Goal: Information Seeking & Learning: Learn about a topic

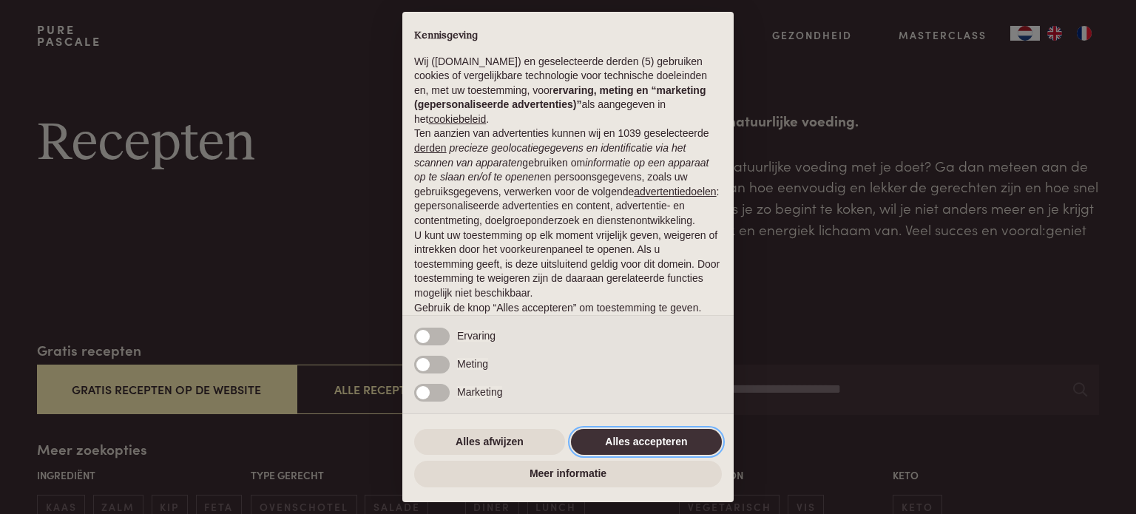
click at [620, 430] on button "Alles accepteren" at bounding box center [646, 442] width 151 height 27
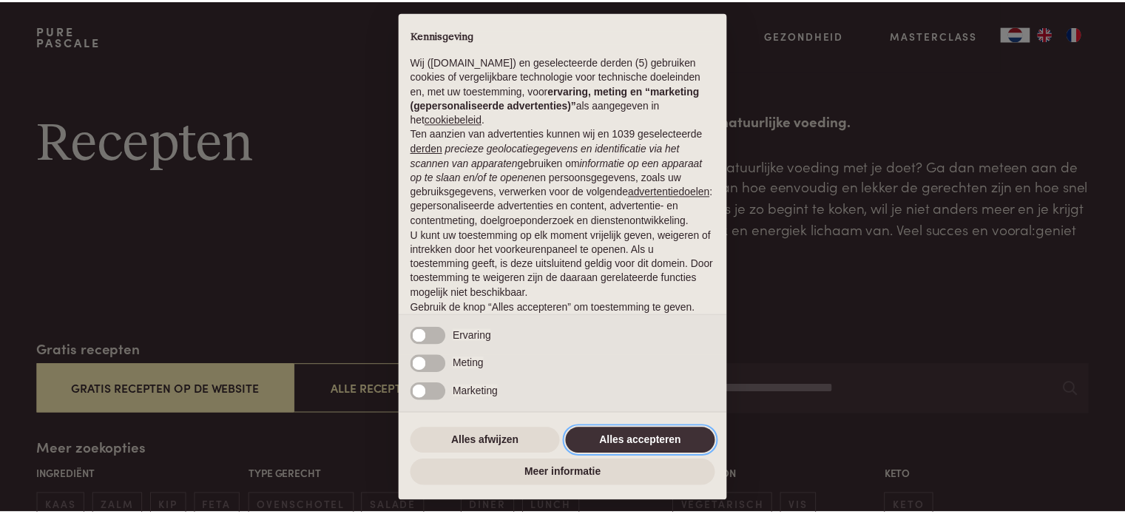
scroll to position [80, 0]
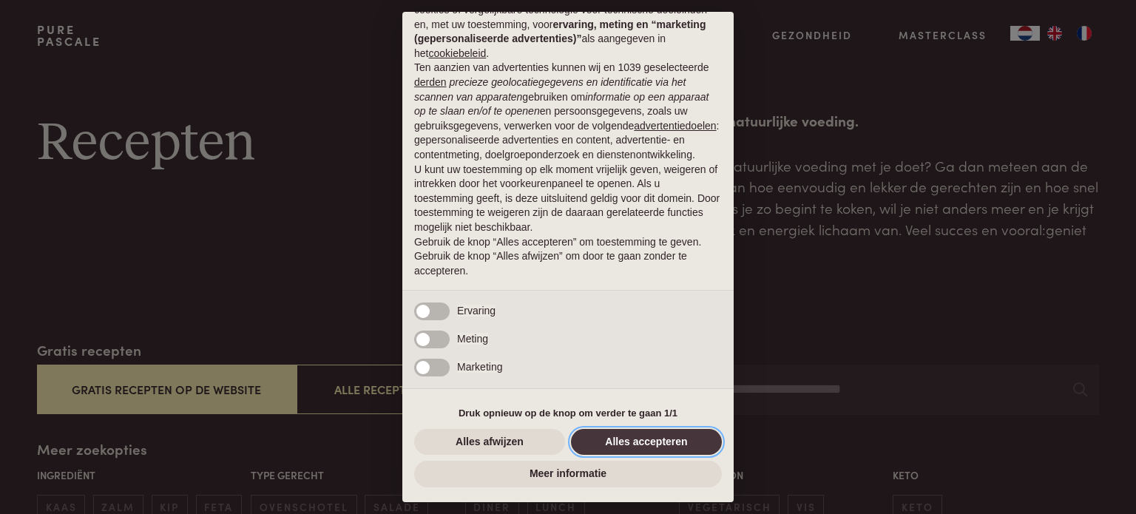
click at [624, 439] on button "Alles accepteren" at bounding box center [646, 442] width 151 height 27
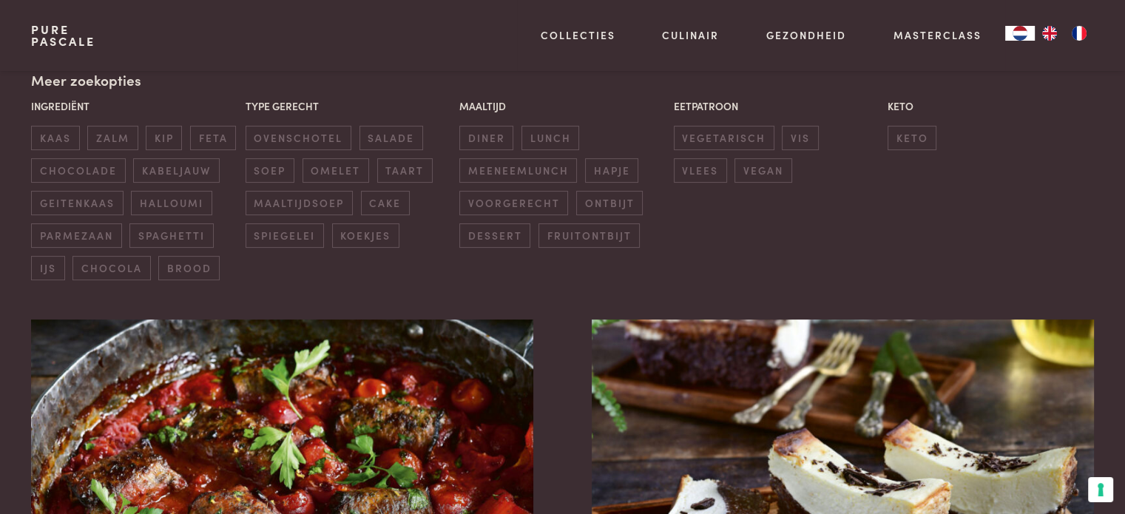
scroll to position [362, 0]
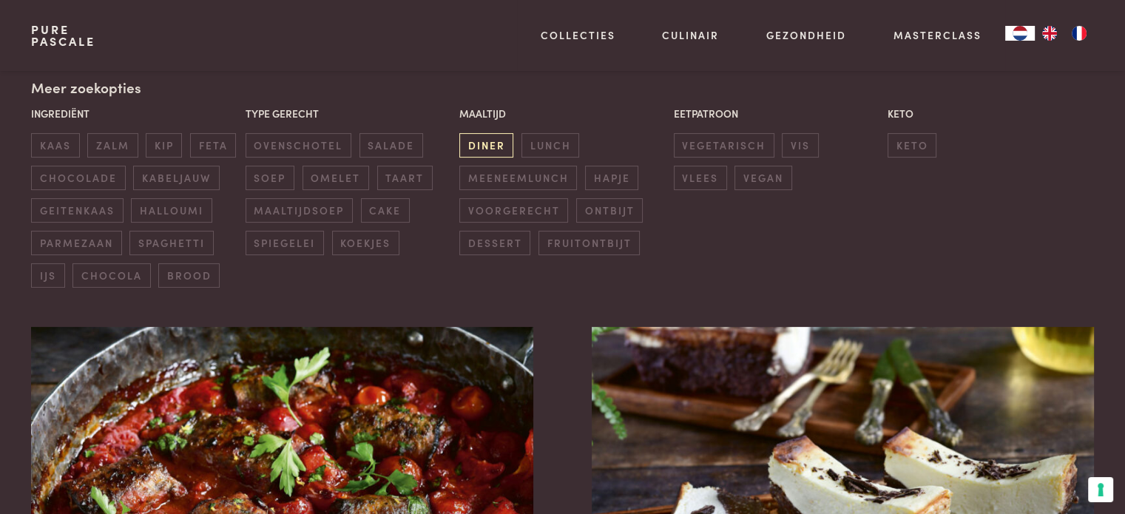
click at [487, 140] on span "diner" at bounding box center [486, 145] width 54 height 24
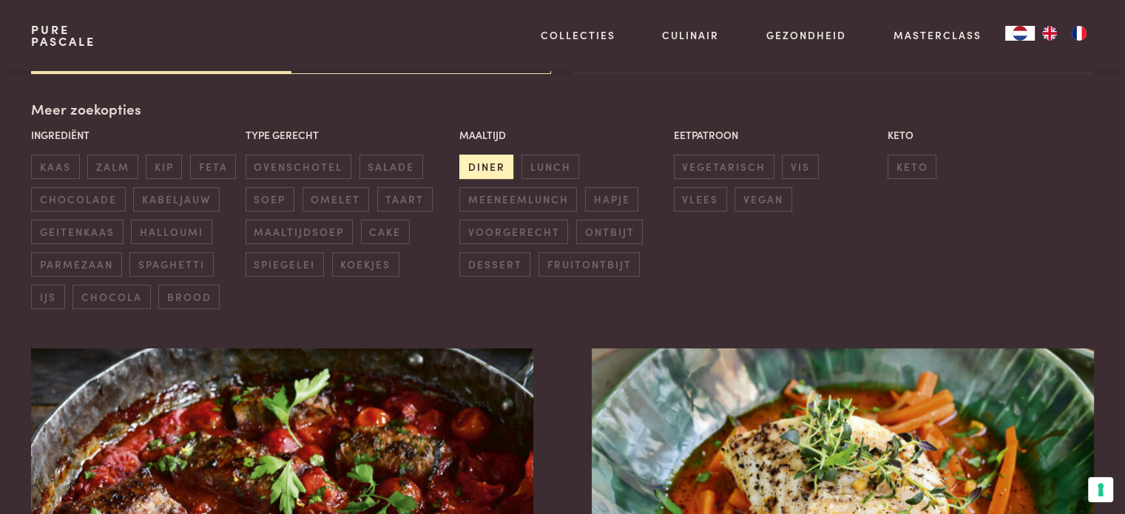
scroll to position [340, 0]
click at [107, 169] on span "zalm" at bounding box center [112, 167] width 50 height 24
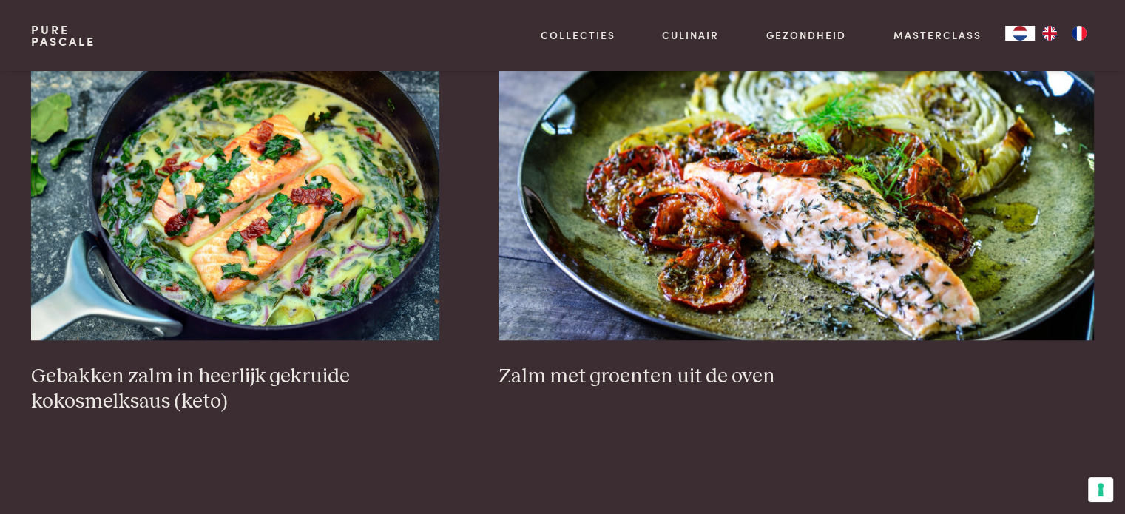
scroll to position [1068, 0]
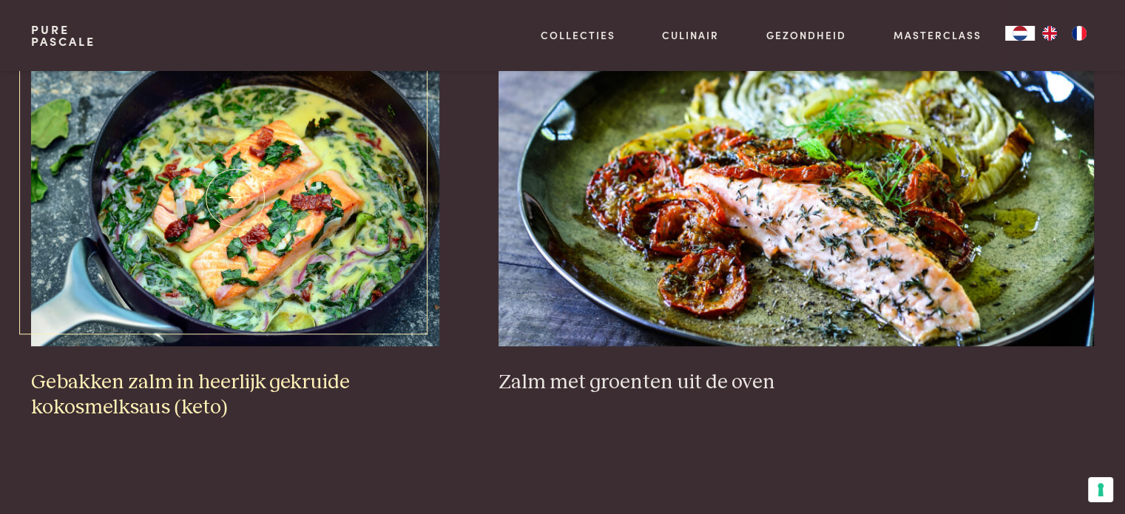
click at [246, 252] on img at bounding box center [235, 198] width 408 height 296
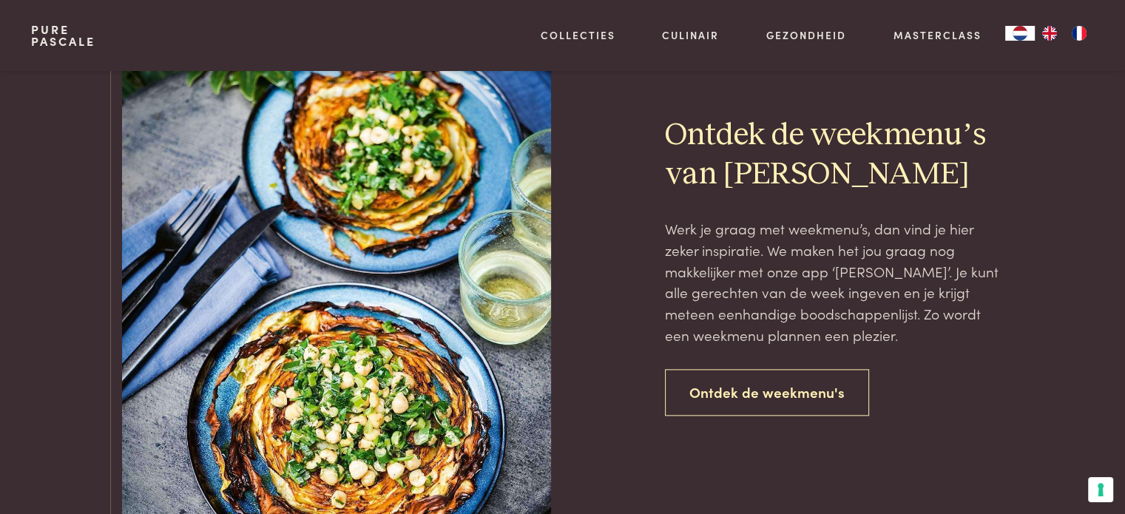
scroll to position [1676, 0]
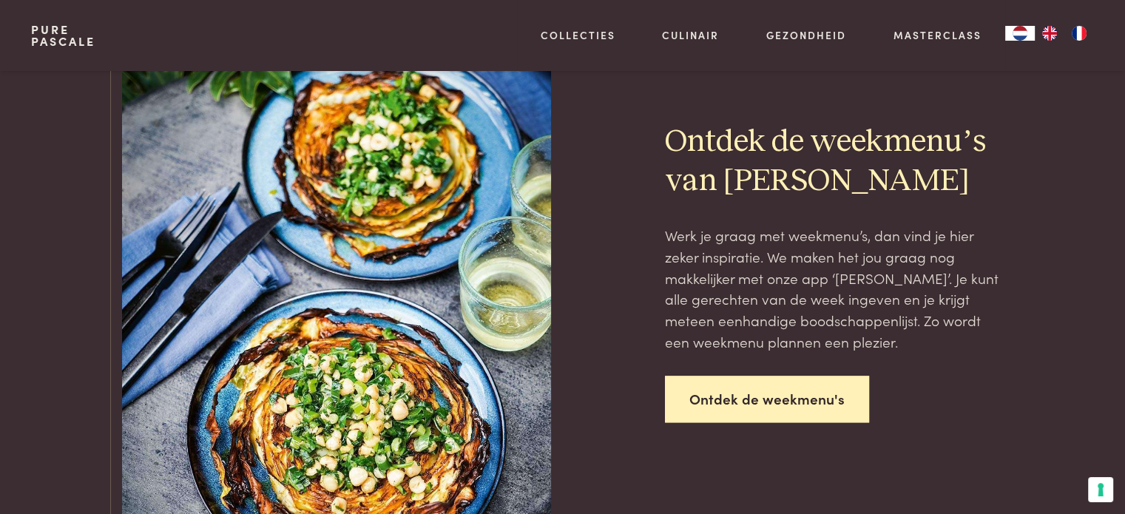
click at [782, 408] on link "Ontdek de weekmenu's" at bounding box center [767, 399] width 204 height 47
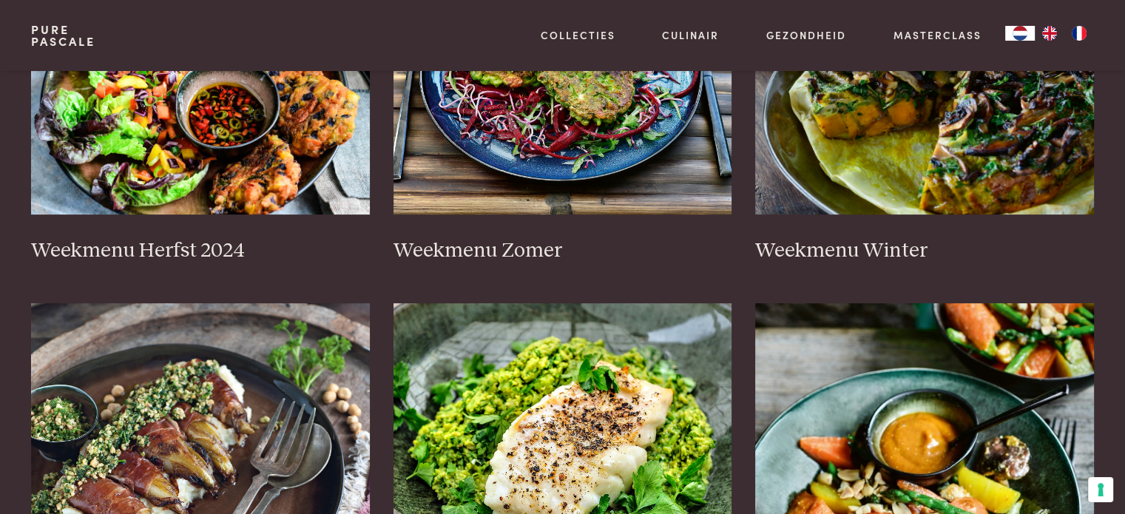
scroll to position [457, 0]
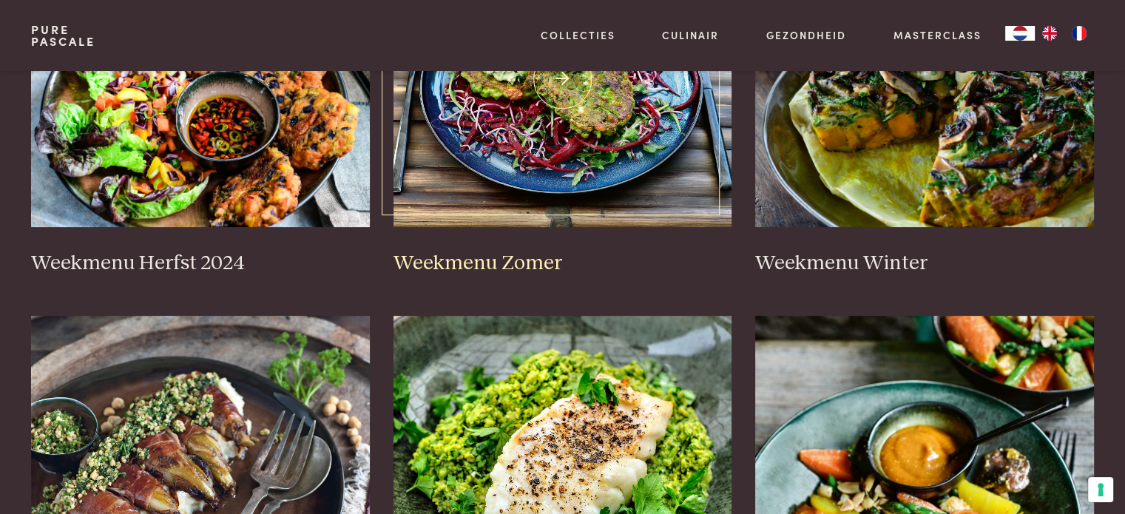
click at [444, 257] on h3 "Weekmenu Zomer" at bounding box center [563, 264] width 339 height 26
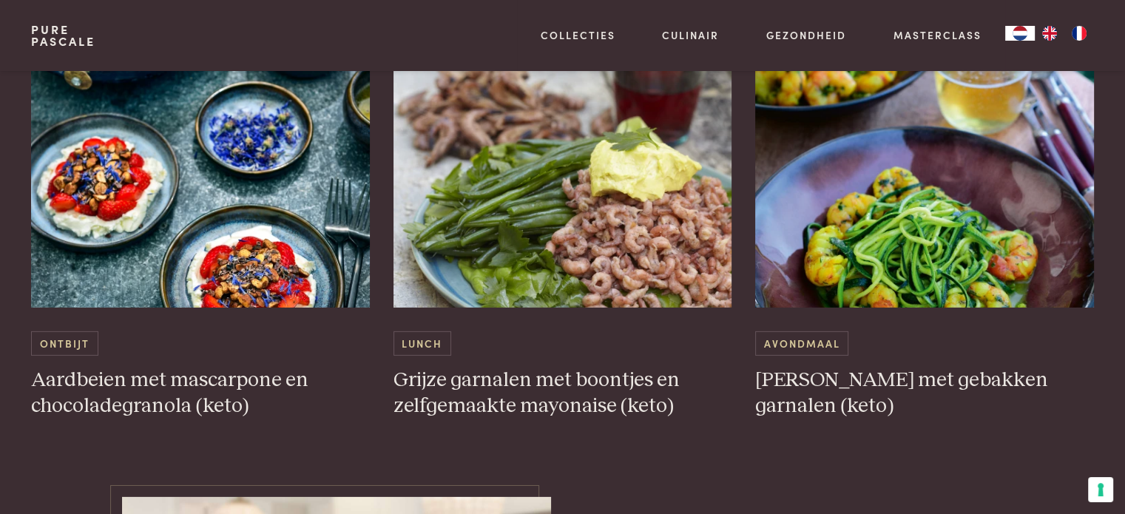
scroll to position [4537, 0]
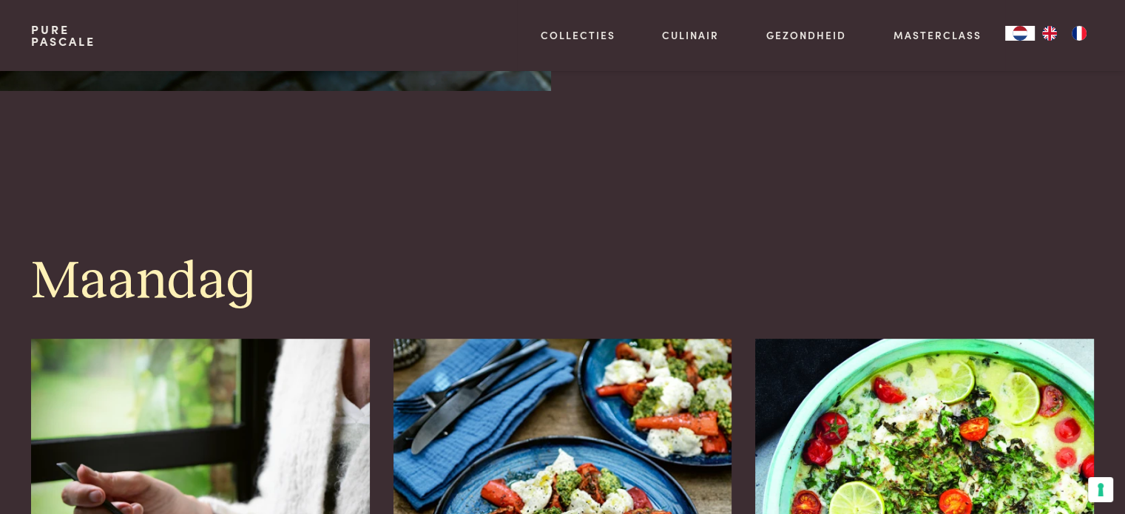
scroll to position [0, 0]
